Goal: Book appointment/travel/reservation

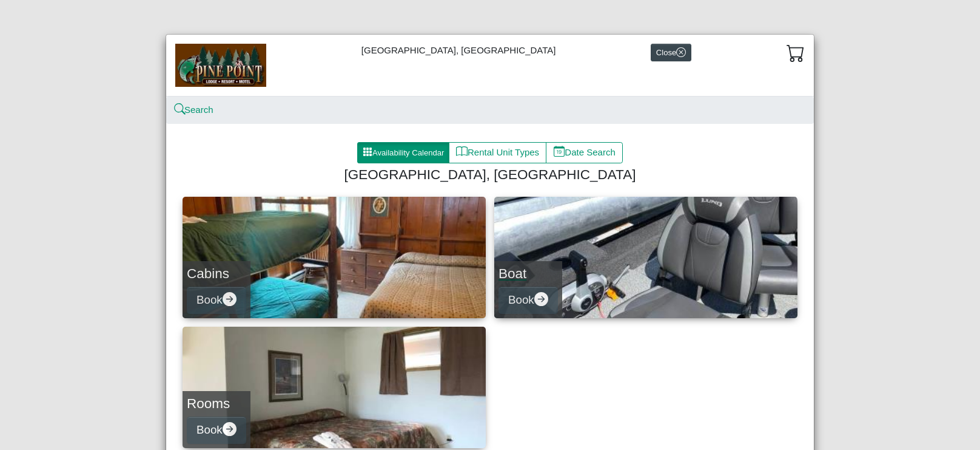
click at [627, 268] on link "Boat Book" at bounding box center [645, 257] width 303 height 121
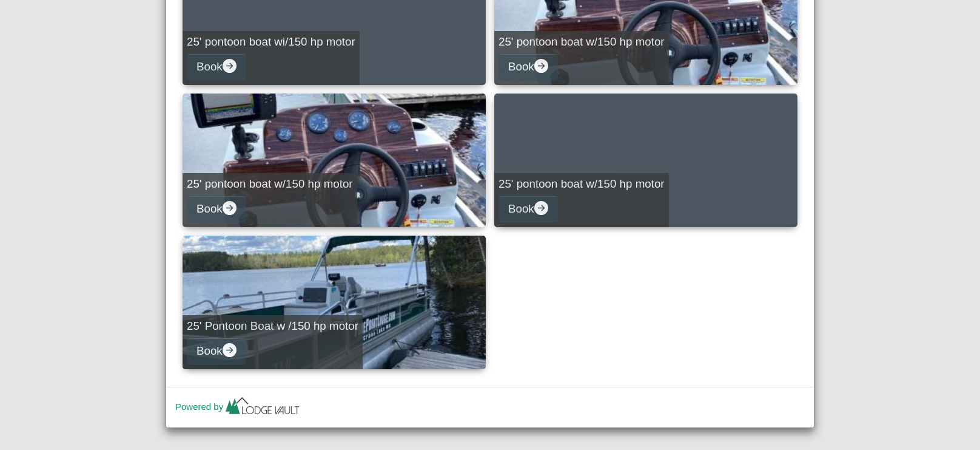
scroll to position [815, 0]
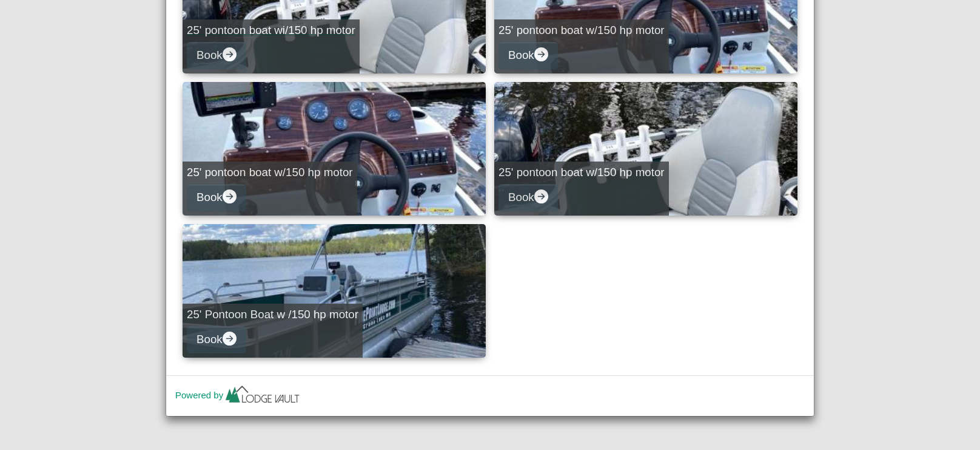
click at [345, 33] on h5 "25' pontoon boat wi/150 hp motor" at bounding box center [271, 31] width 169 height 14
select select "*"
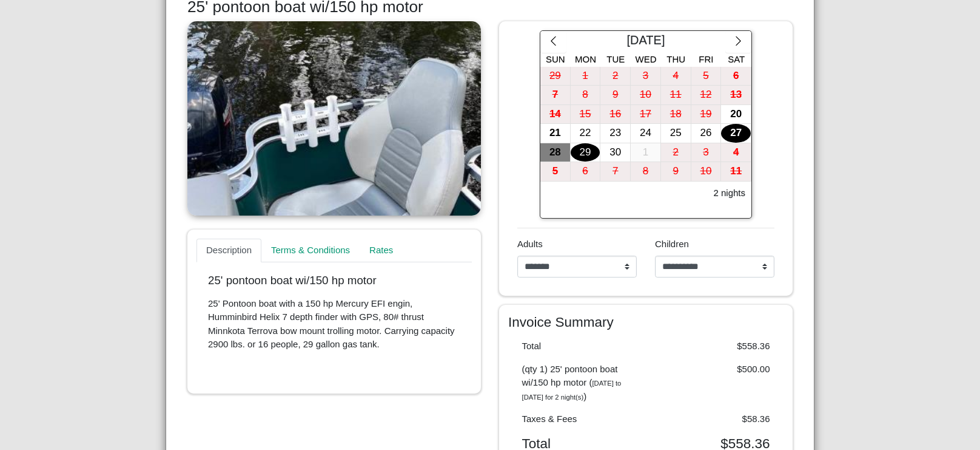
scroll to position [229, 0]
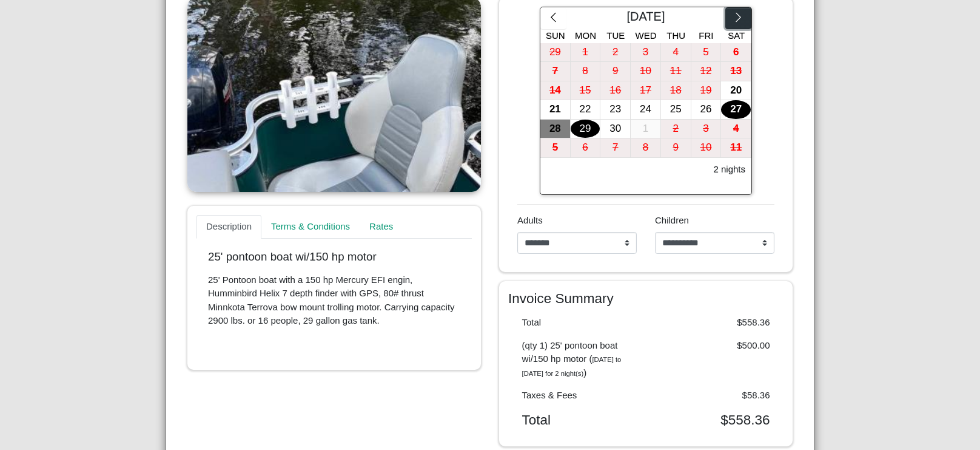
click at [739, 18] on icon "chevron right" at bounding box center [739, 18] width 12 height 12
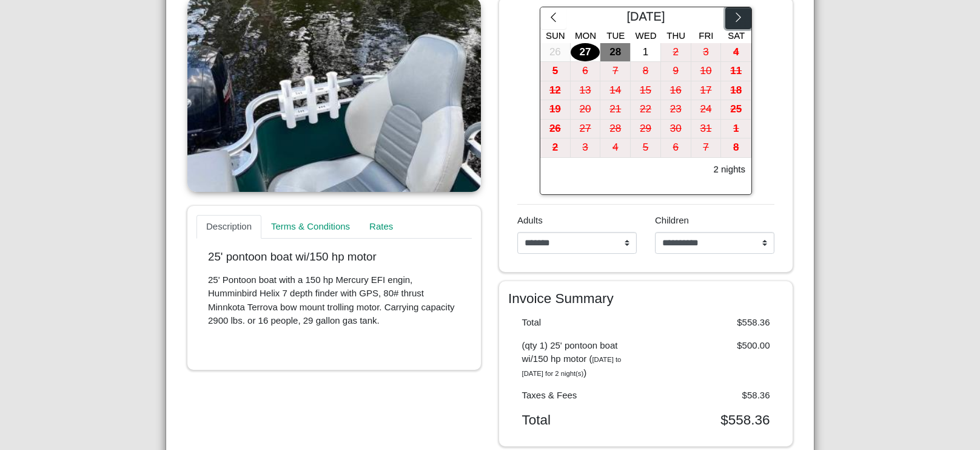
click at [739, 18] on icon "chevron right" at bounding box center [739, 18] width 12 height 12
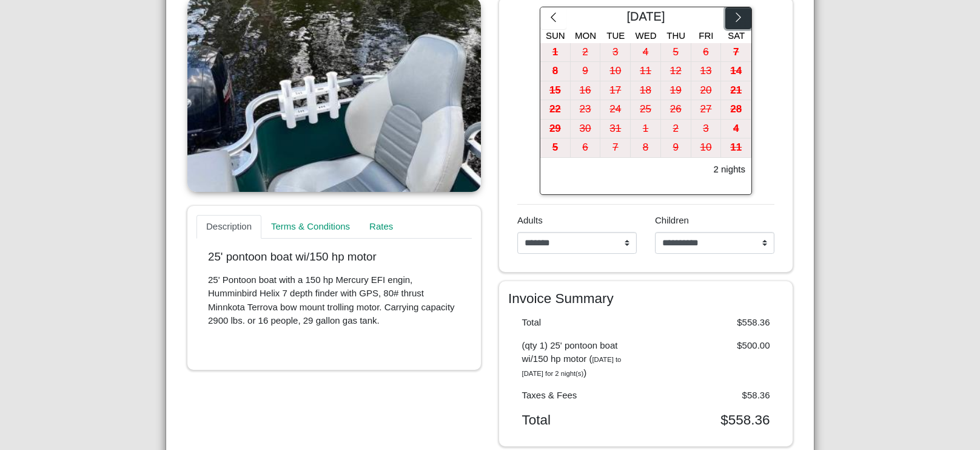
click at [739, 18] on icon "chevron right" at bounding box center [739, 18] width 12 height 12
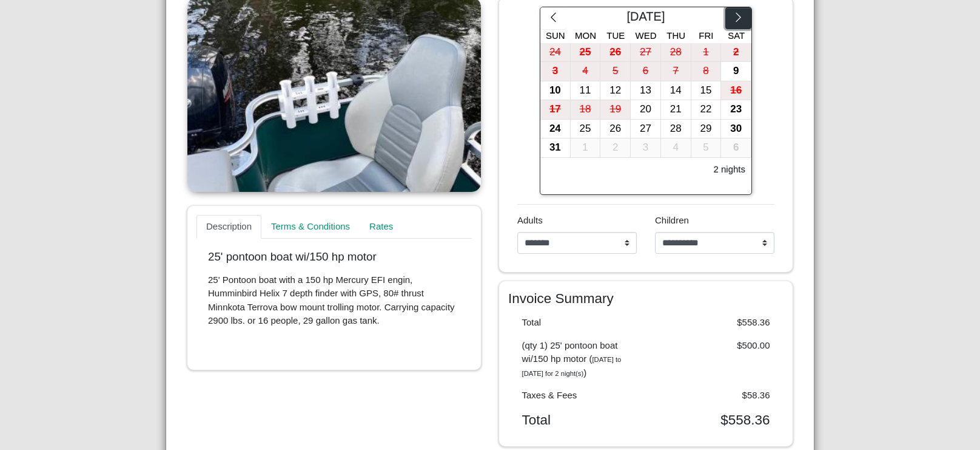
click at [739, 18] on icon "chevron right" at bounding box center [739, 18] width 12 height 12
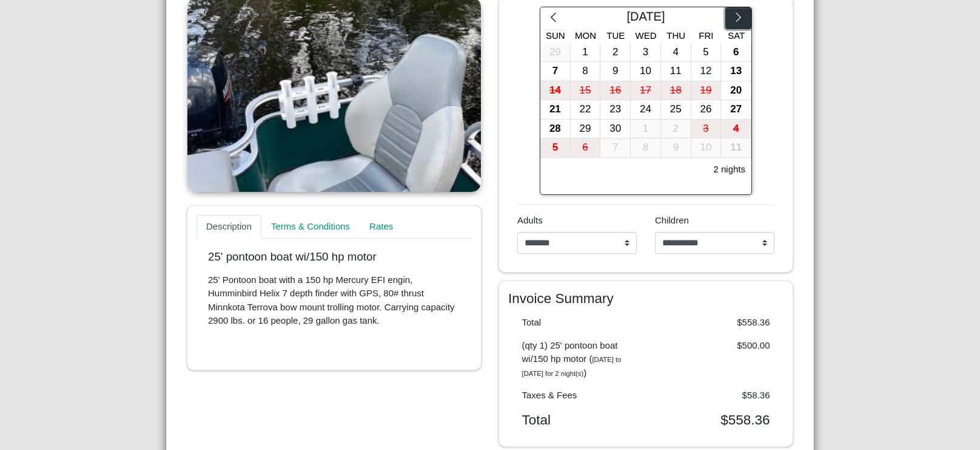
click at [739, 18] on icon "chevron right" at bounding box center [739, 18] width 12 height 12
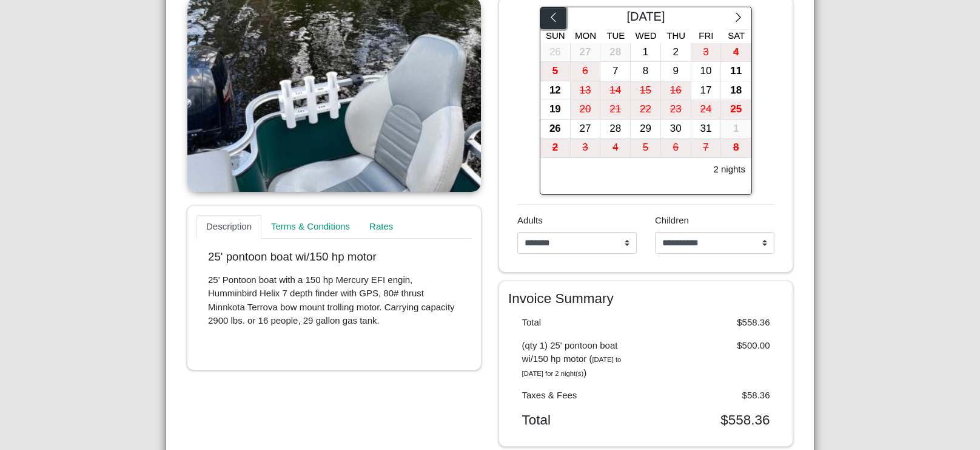
click at [551, 19] on icon "chevron left" at bounding box center [554, 18] width 12 height 12
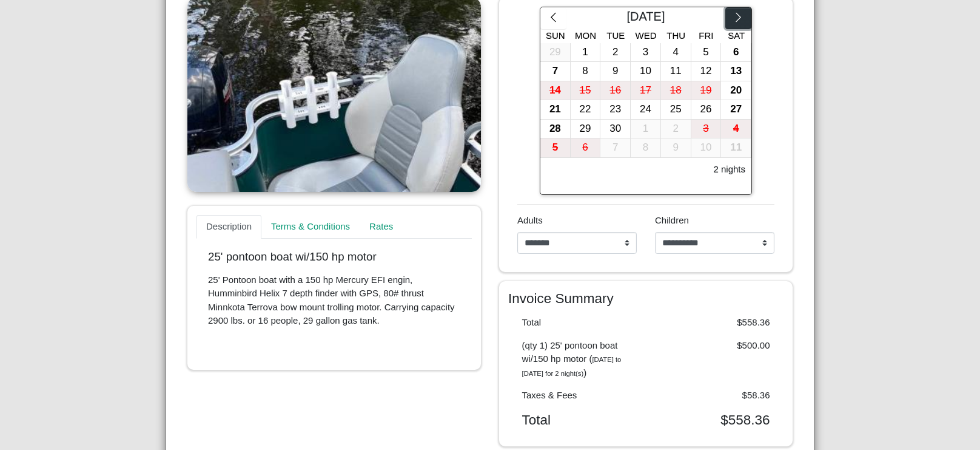
click at [739, 16] on icon "chevron right" at bounding box center [739, 18] width 12 height 12
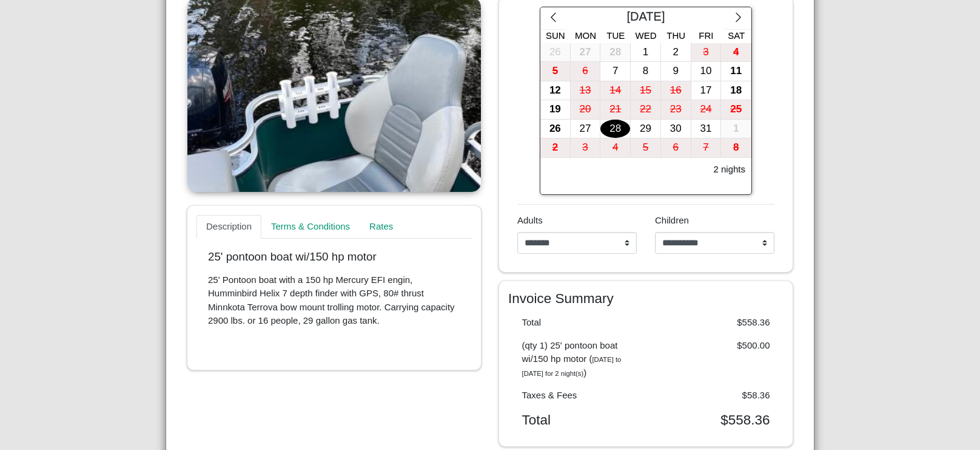
click at [617, 126] on div "28" at bounding box center [616, 129] width 30 height 19
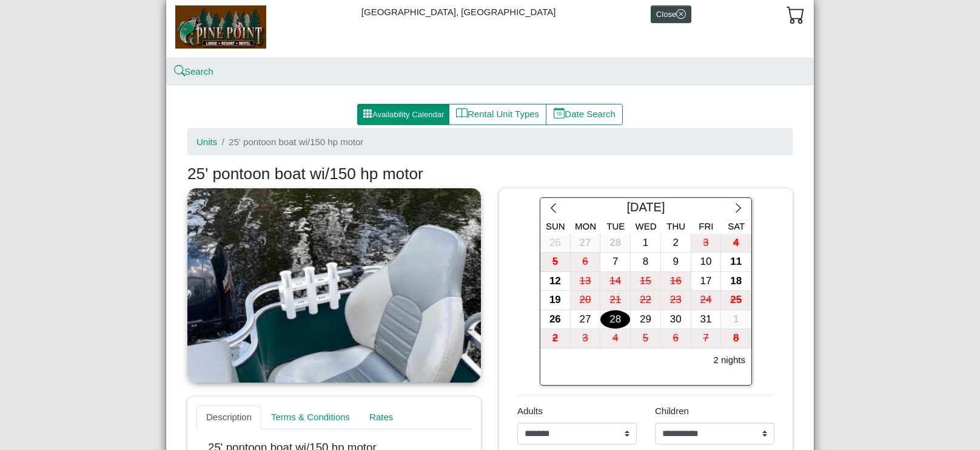
scroll to position [0, 0]
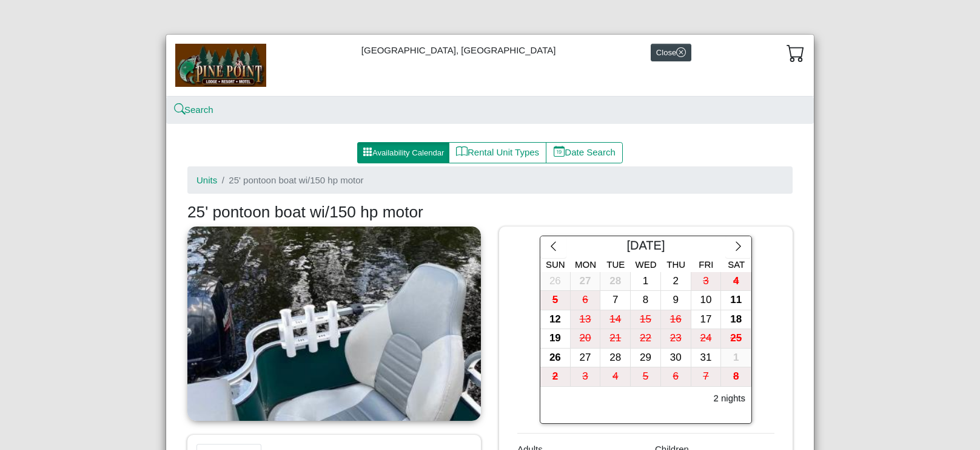
click at [896, 226] on div "[GEOGRAPHIC_DATA], Resort & Motel Close Search Availability Calendar Rental Uni…" at bounding box center [490, 225] width 980 height 450
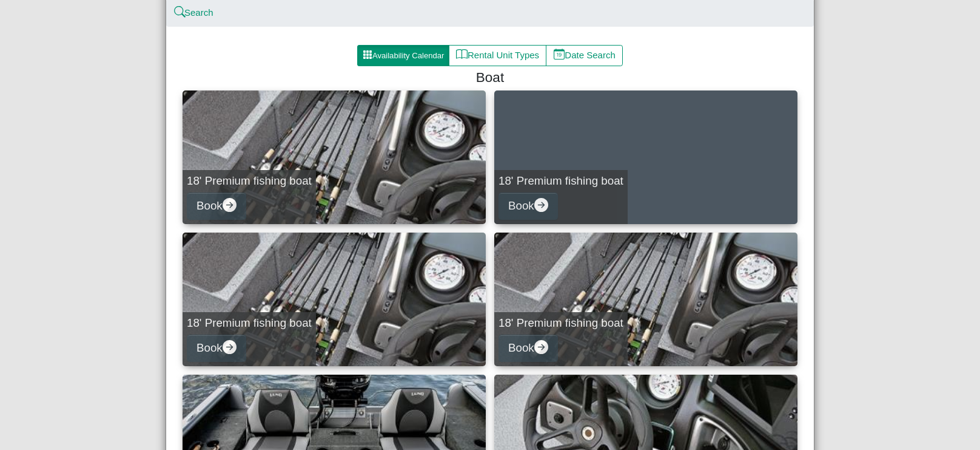
scroll to position [99, 0]
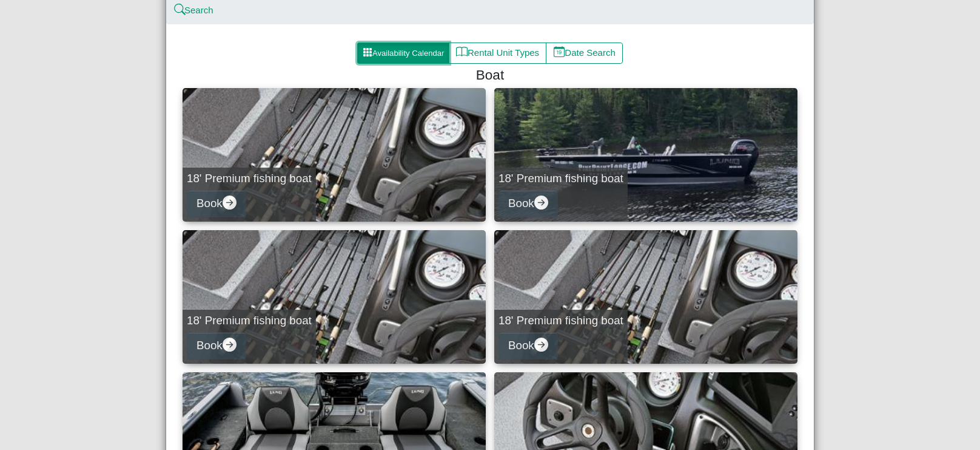
click at [414, 53] on button "Availability Calendar" at bounding box center [403, 53] width 92 height 22
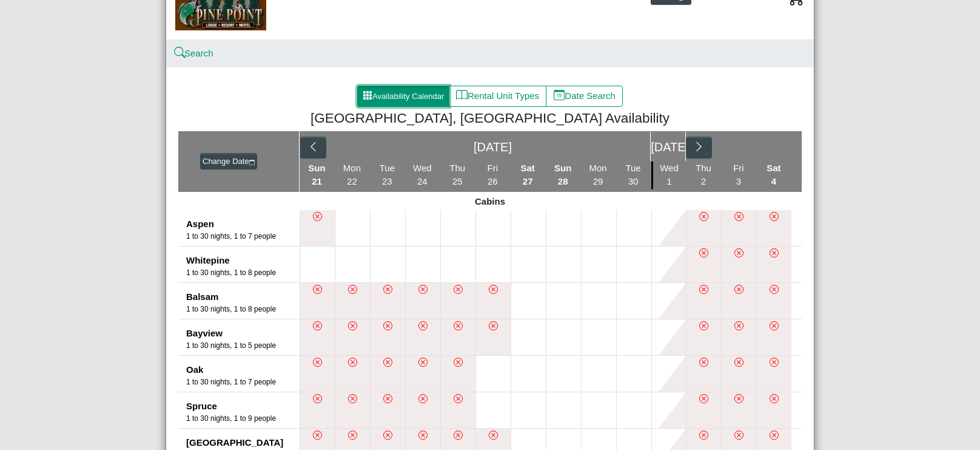
scroll to position [58, 0]
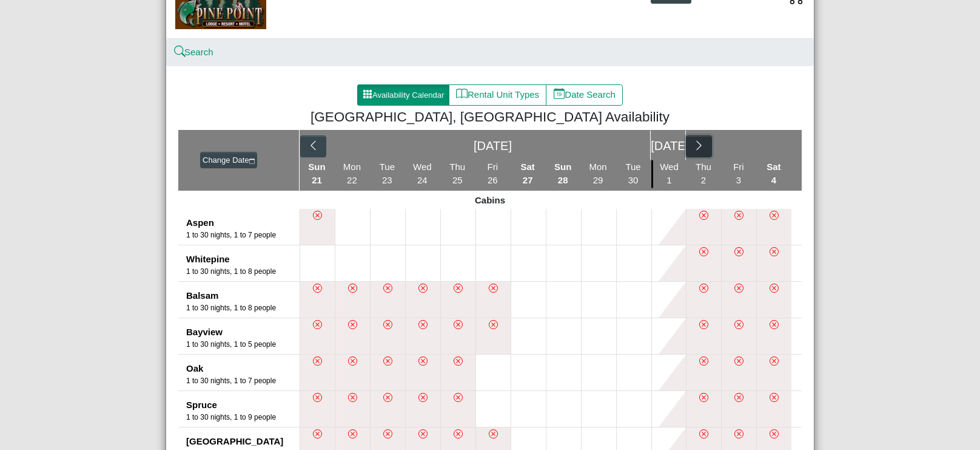
click at [699, 145] on icon "chevron right" at bounding box center [699, 146] width 12 height 12
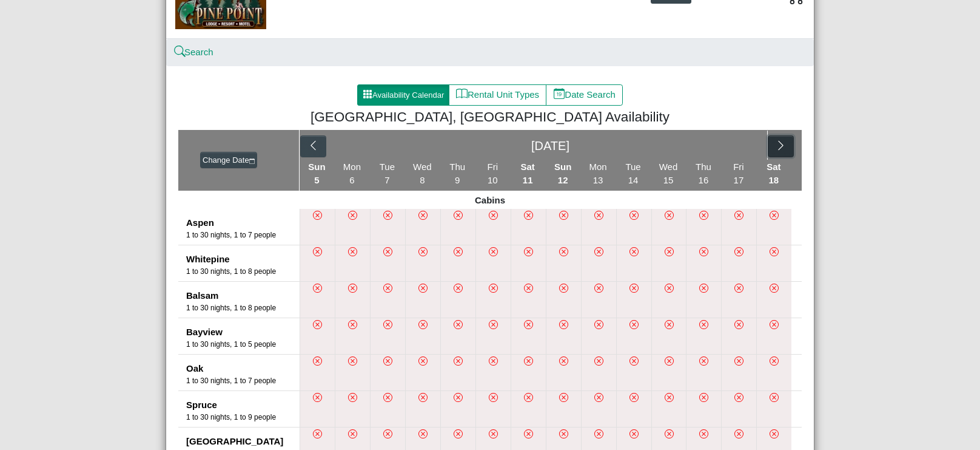
click at [781, 144] on icon "chevron right" at bounding box center [781, 146] width 12 height 12
click at [781, 144] on button "button" at bounding box center [770, 146] width 26 height 22
click at [781, 144] on icon "chevron right" at bounding box center [781, 146] width 12 height 12
click at [733, 146] on icon "chevron right" at bounding box center [735, 146] width 12 height 12
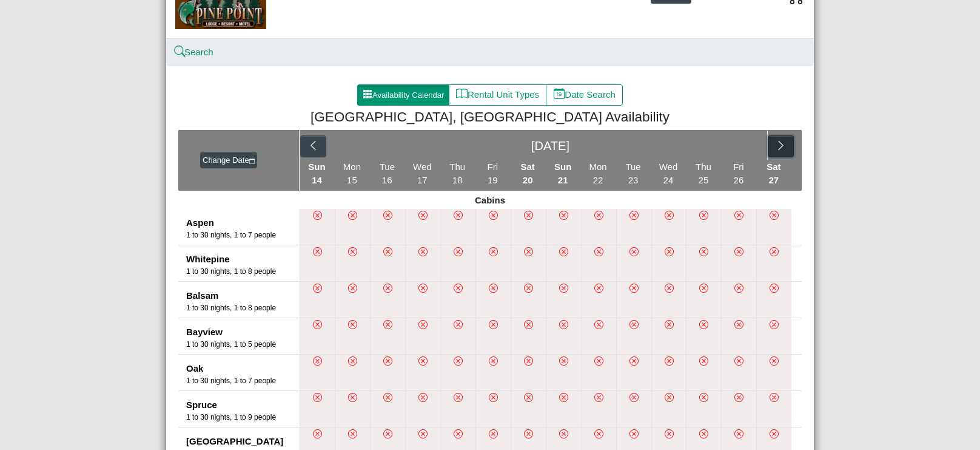
click at [782, 145] on icon "chevron right" at bounding box center [780, 145] width 5 height 9
click at [699, 145] on icon "chevron right" at bounding box center [699, 146] width 12 height 12
click at [780, 145] on icon "chevron right" at bounding box center [781, 146] width 12 height 12
click at [699, 144] on icon "chevron right" at bounding box center [699, 146] width 12 height 12
click at [781, 146] on icon "chevron right" at bounding box center [781, 146] width 12 height 12
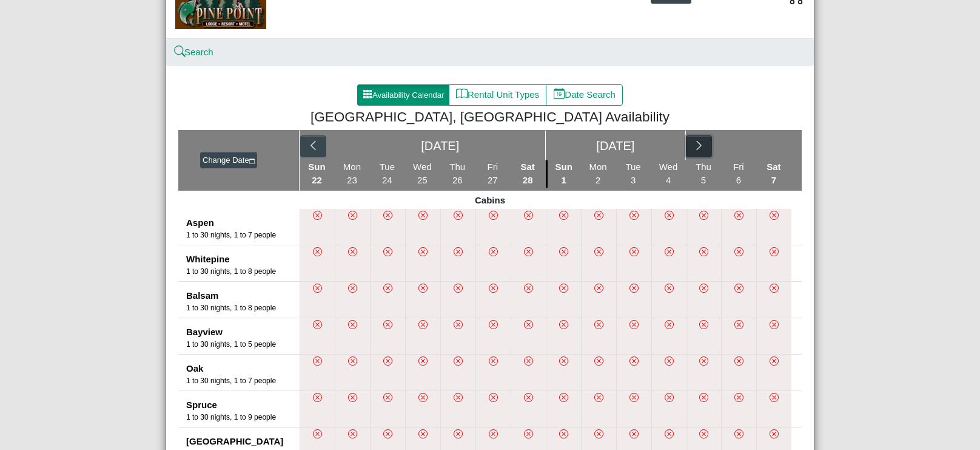
click at [699, 145] on icon "chevron right" at bounding box center [699, 146] width 12 height 12
click at [783, 145] on icon "chevron right" at bounding box center [781, 146] width 12 height 12
click at [704, 146] on icon "chevron right" at bounding box center [700, 146] width 12 height 12
click at [781, 143] on icon "chevron right" at bounding box center [781, 146] width 12 height 12
click at [770, 144] on icon "chevron right" at bounding box center [770, 146] width 12 height 12
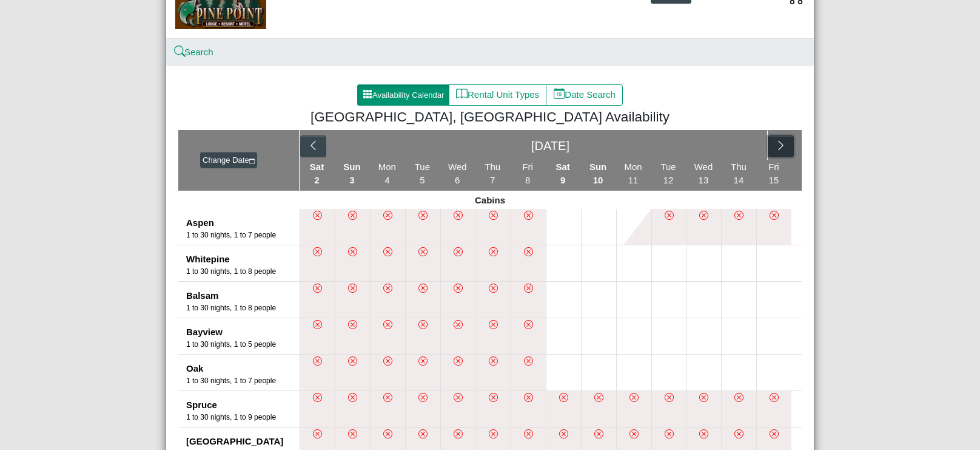
click at [783, 144] on icon "chevron right" at bounding box center [780, 145] width 5 height 9
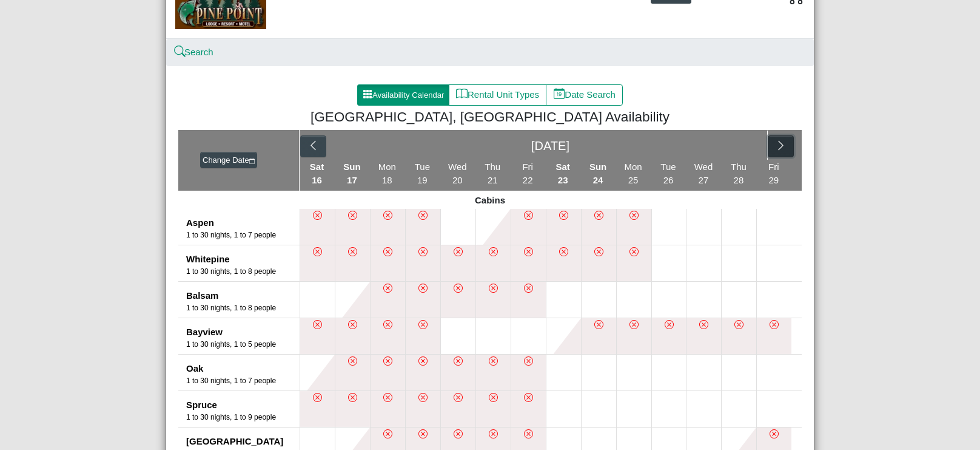
click at [783, 144] on icon "chevron right" at bounding box center [780, 145] width 5 height 9
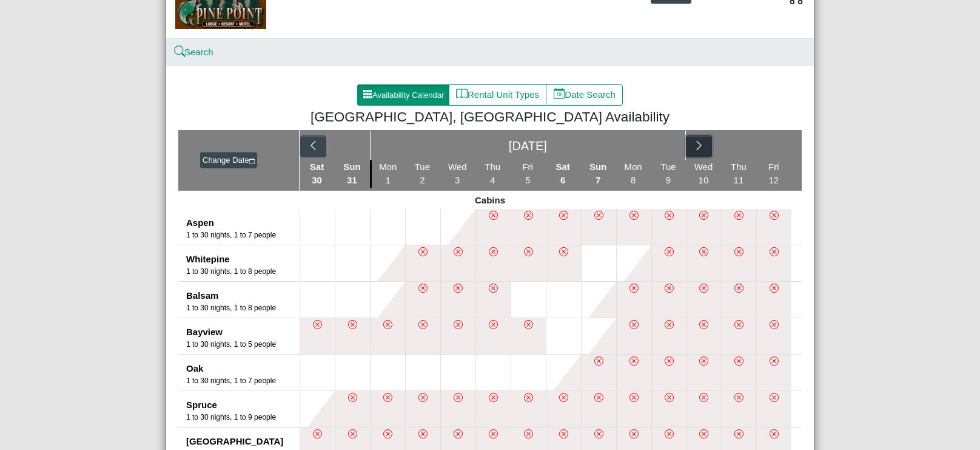
click at [701, 147] on icon "chevron right" at bounding box center [699, 146] width 12 height 12
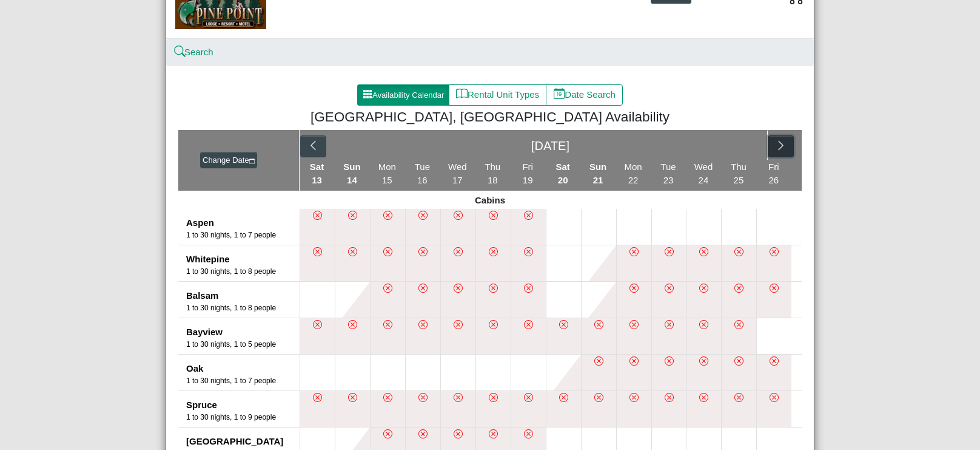
click at [782, 144] on icon "chevron right" at bounding box center [781, 146] width 12 height 12
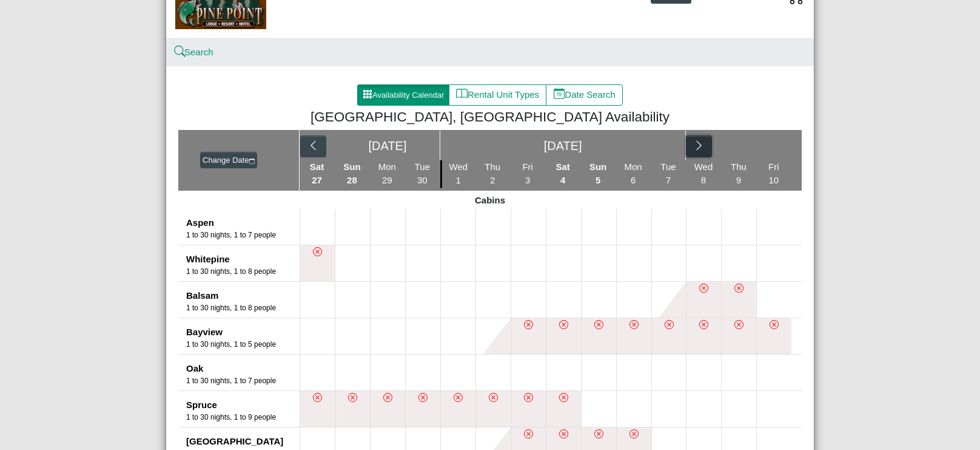
click at [699, 143] on icon "chevron right" at bounding box center [699, 146] width 12 height 12
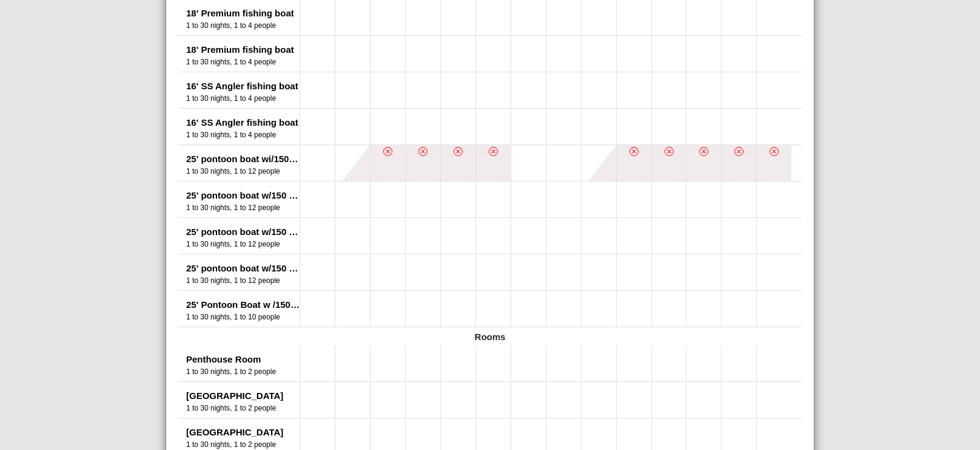
scroll to position [757, 0]
